Goal: Task Accomplishment & Management: Use online tool/utility

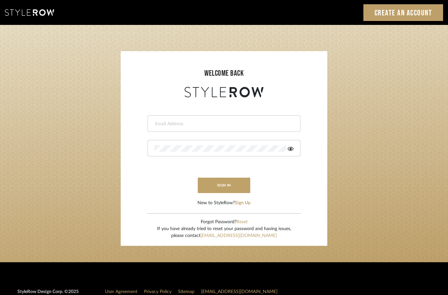
type input "[PERSON_NAME][EMAIL_ADDRESS][DOMAIN_NAME]"
click at [232, 183] on button "sign in" at bounding box center [224, 185] width 52 height 15
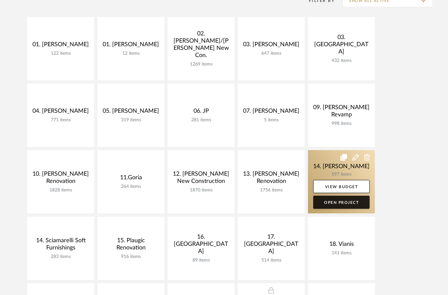
scroll to position [146, 0]
click at [344, 206] on link "Open Project" at bounding box center [341, 202] width 56 height 13
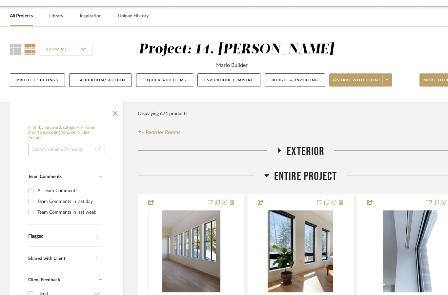
scroll to position [21, 0]
click at [112, 111] on span "button" at bounding box center [115, 112] width 16 height 16
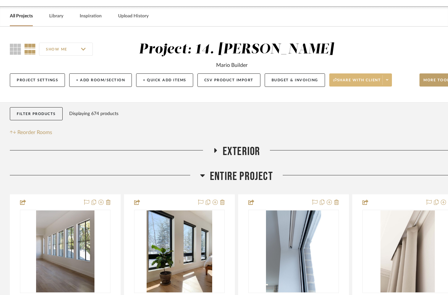
click at [372, 78] on button "Share with client" at bounding box center [360, 79] width 63 height 13
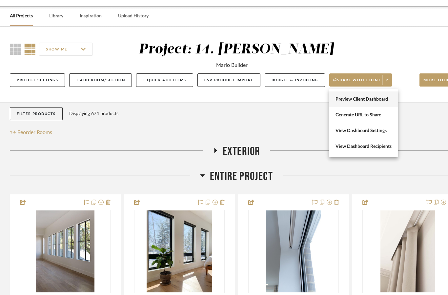
click at [382, 101] on span "Preview Client Dashboard" at bounding box center [363, 100] width 56 height 6
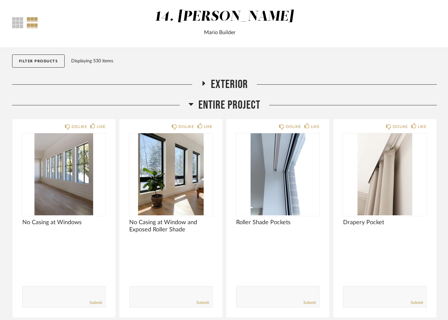
scroll to position [30, 0]
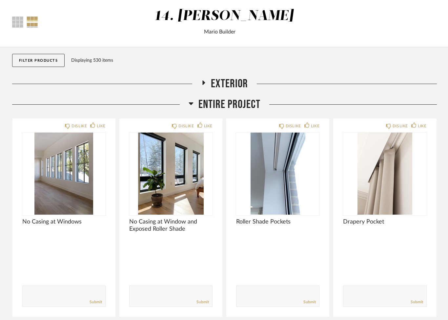
click at [238, 80] on span "Exterior" at bounding box center [229, 84] width 37 height 14
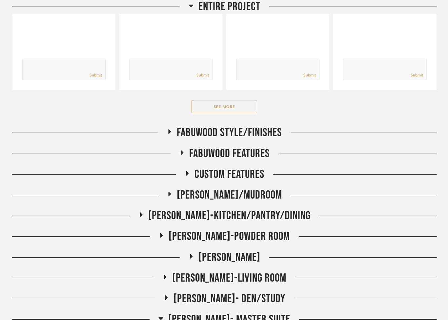
scroll to position [492, 0]
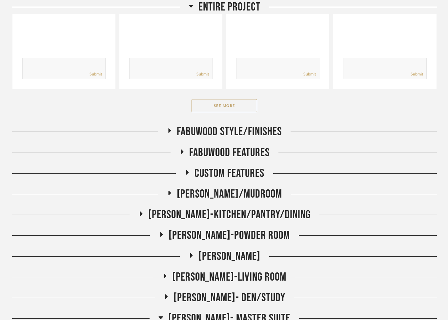
click at [256, 198] on span "Joann- Foyer/Mudroom" at bounding box center [229, 194] width 105 height 14
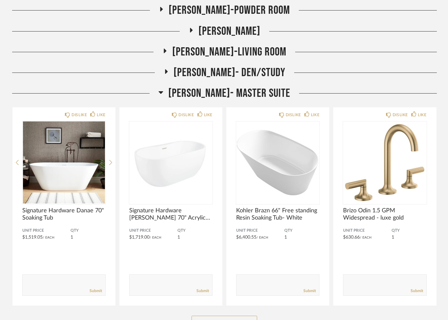
click at [249, 91] on span "Joann- Master Suite" at bounding box center [229, 94] width 122 height 14
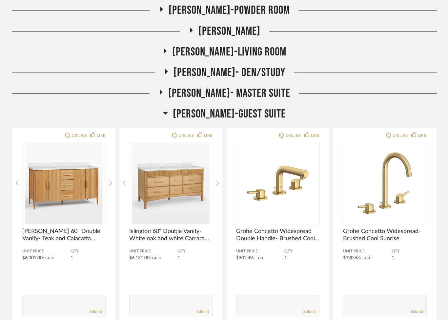
click at [257, 114] on span "[PERSON_NAME]-Guest Suite" at bounding box center [229, 114] width 113 height 14
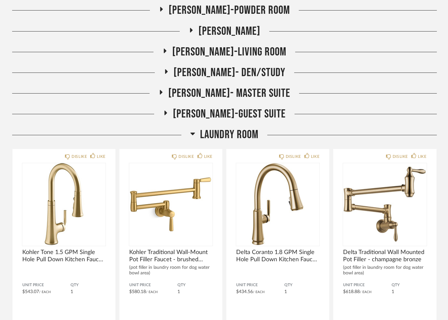
click at [249, 132] on span "Laundry Room" at bounding box center [229, 135] width 58 height 14
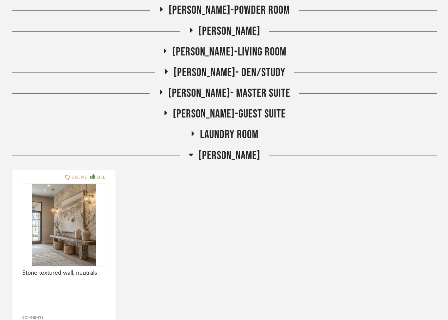
click at [243, 153] on span "[PERSON_NAME]" at bounding box center [229, 156] width 62 height 14
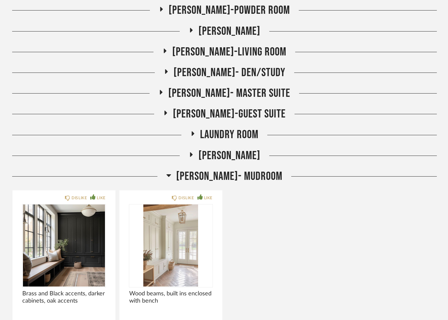
click at [250, 174] on span "[PERSON_NAME]- Mudroom" at bounding box center [229, 176] width 106 height 14
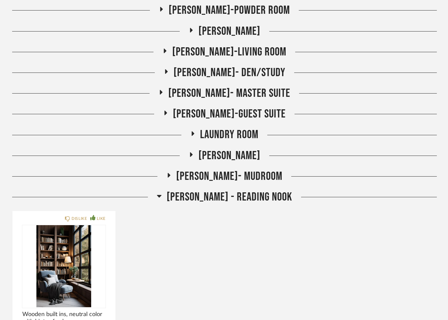
click at [250, 196] on span "[PERSON_NAME] - Reading Nook" at bounding box center [230, 197] width 126 height 14
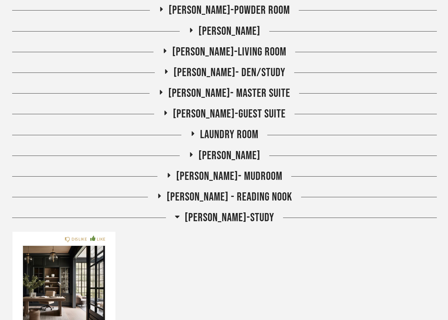
click at [240, 215] on span "[PERSON_NAME]-Study" at bounding box center [230, 218] width 90 height 14
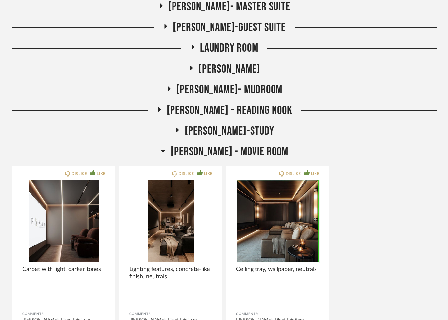
scroll to position [1041, 0]
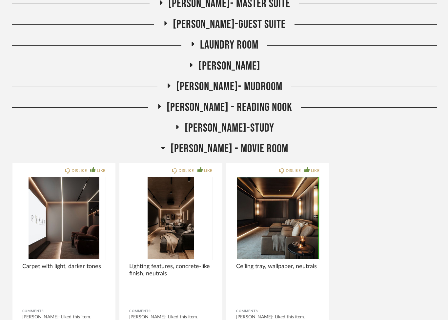
click at [244, 150] on span "[PERSON_NAME] - Movie Room" at bounding box center [230, 149] width 118 height 14
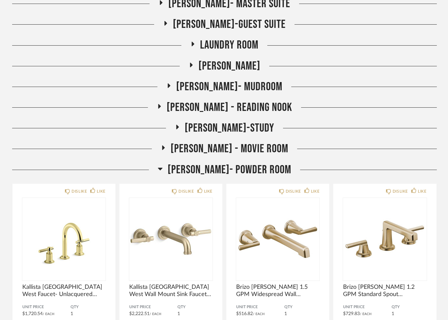
click at [252, 166] on span "[PERSON_NAME]- Powder Room" at bounding box center [230, 170] width 124 height 14
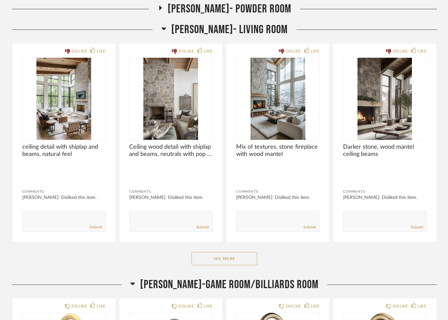
scroll to position [1201, 0]
click at [215, 258] on button "See More" at bounding box center [224, 258] width 66 height 13
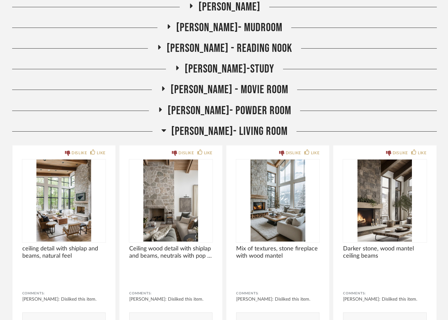
scroll to position [1099, 0]
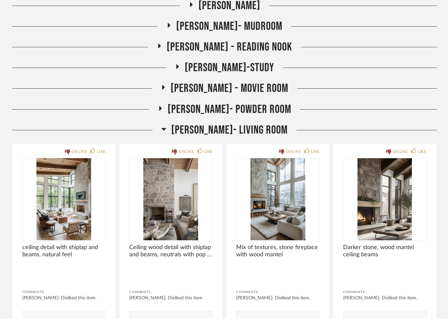
click at [248, 133] on span "[PERSON_NAME]- Living Room" at bounding box center [229, 132] width 116 height 14
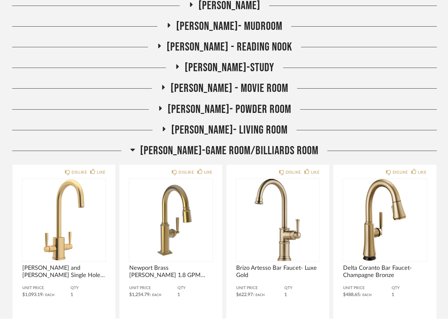
click at [252, 25] on span "[PERSON_NAME]- Mudroom" at bounding box center [229, 28] width 106 height 14
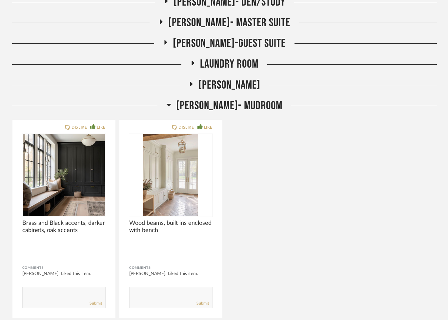
scroll to position [1021, 0]
click at [245, 68] on span "Laundry Room" at bounding box center [229, 65] width 58 height 14
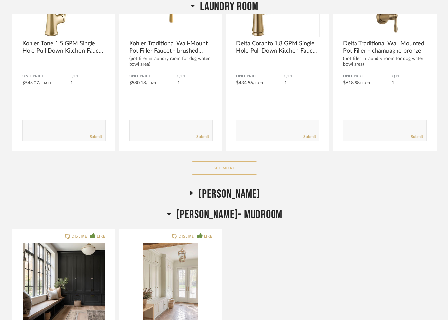
click at [251, 169] on button "See More" at bounding box center [224, 168] width 66 height 13
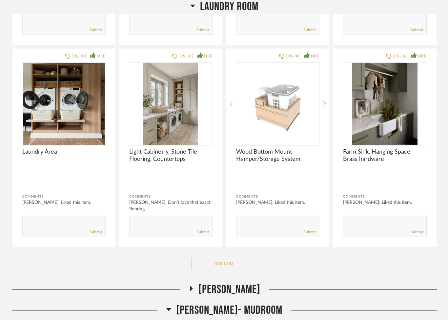
scroll to position [1885, 0]
